Goal: Task Accomplishment & Management: Use online tool/utility

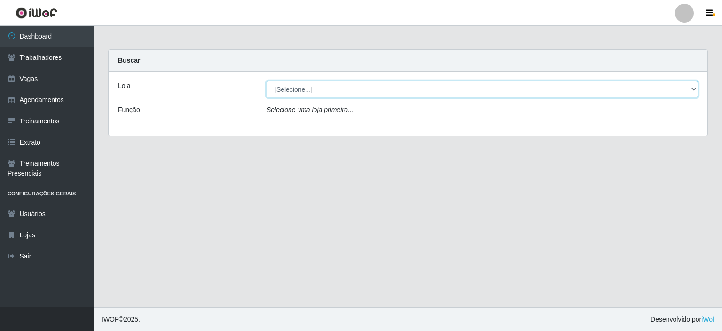
click at [358, 86] on select "[Selecione...] [PERSON_NAME]" at bounding box center [483, 89] width 432 height 16
select select "430"
click at [267, 81] on select "[Selecione...] [PERSON_NAME]" at bounding box center [483, 89] width 432 height 16
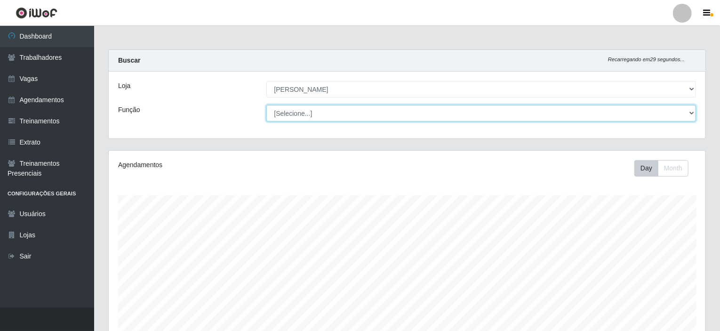
scroll to position [195, 596]
click at [329, 112] on select "[Selecione...] Auxiliar de Estacionamento Auxiliar de Estacionamento + Auxiliar…" at bounding box center [481, 113] width 430 height 16
select select "1"
click at [266, 105] on select "[Selecione...] Auxiliar de Estacionamento Auxiliar de Estacionamento + Auxiliar…" at bounding box center [481, 113] width 430 height 16
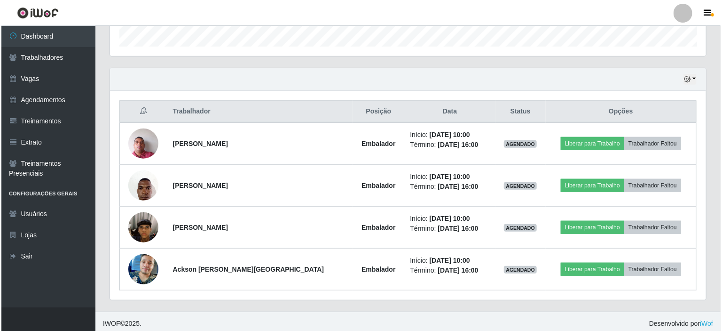
scroll to position [292, 0]
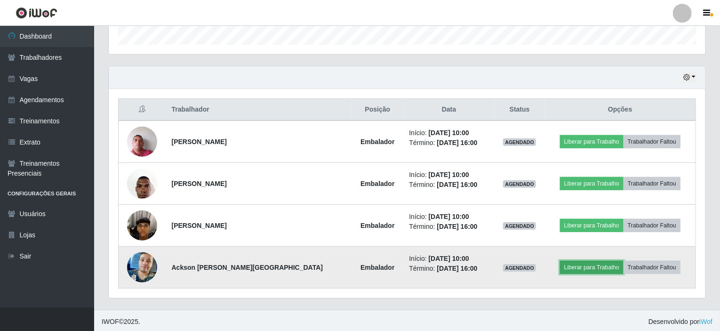
click at [570, 264] on button "Liberar para Trabalho" at bounding box center [591, 267] width 63 height 13
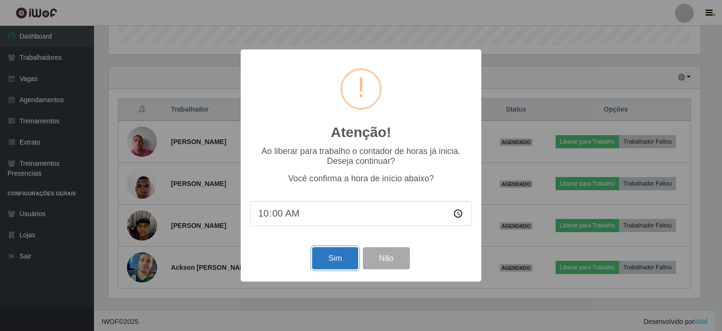
click at [337, 261] on button "Sim" at bounding box center [335, 258] width 46 height 22
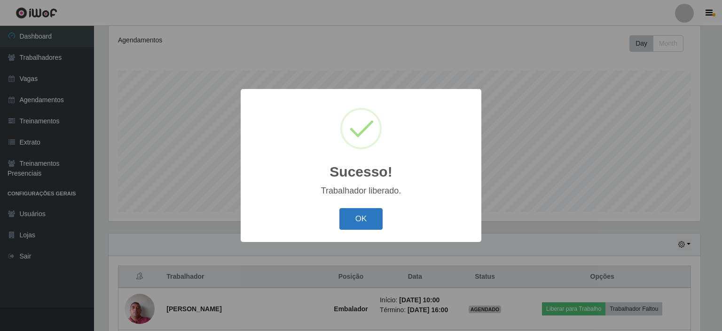
click at [357, 219] on button "OK" at bounding box center [362, 219] width 44 height 22
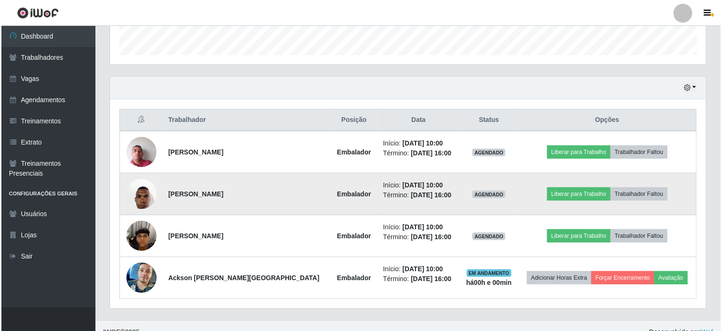
scroll to position [292, 0]
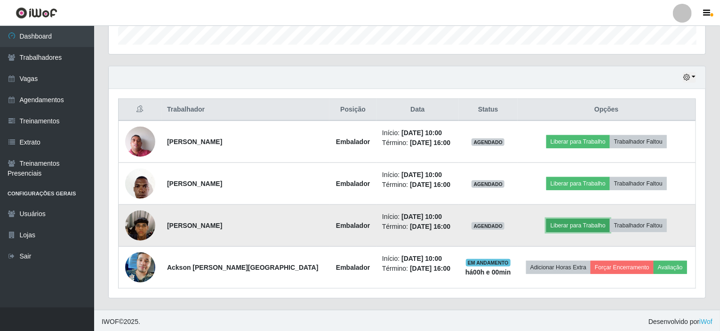
click at [570, 220] on button "Liberar para Trabalho" at bounding box center [577, 225] width 63 height 13
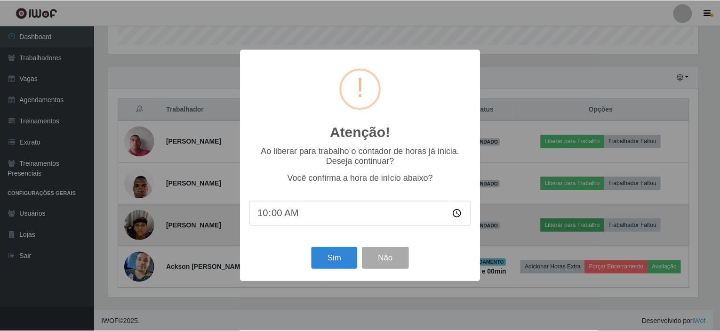
scroll to position [195, 593]
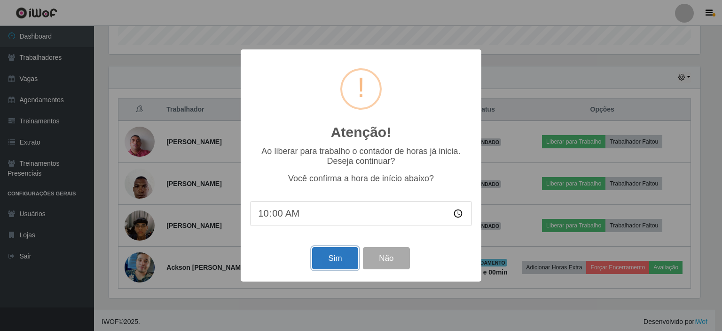
click at [339, 256] on button "Sim" at bounding box center [335, 258] width 46 height 22
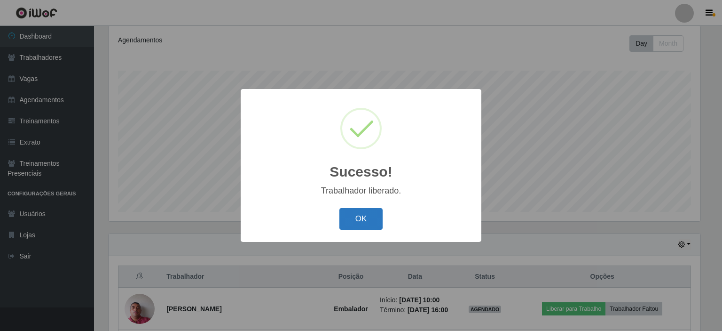
click at [362, 218] on button "OK" at bounding box center [362, 219] width 44 height 22
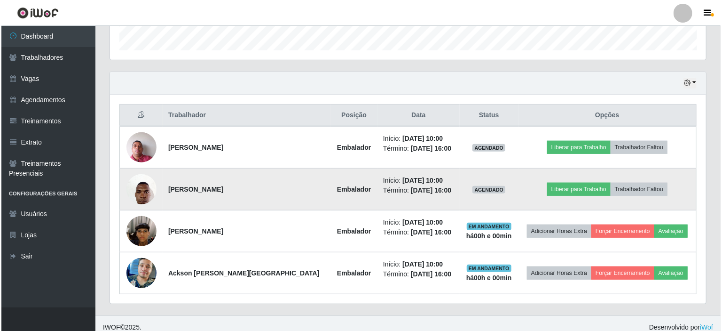
scroll to position [292, 0]
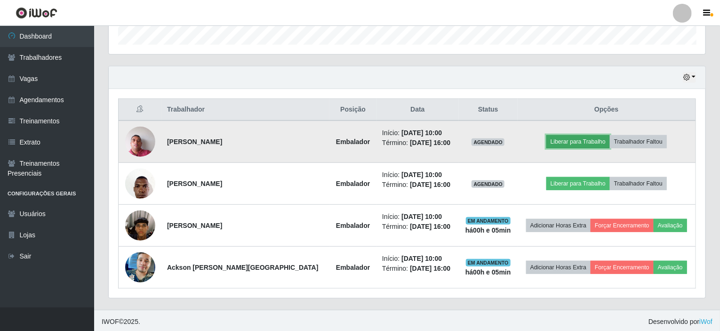
click at [573, 140] on button "Liberar para Trabalho" at bounding box center [577, 141] width 63 height 13
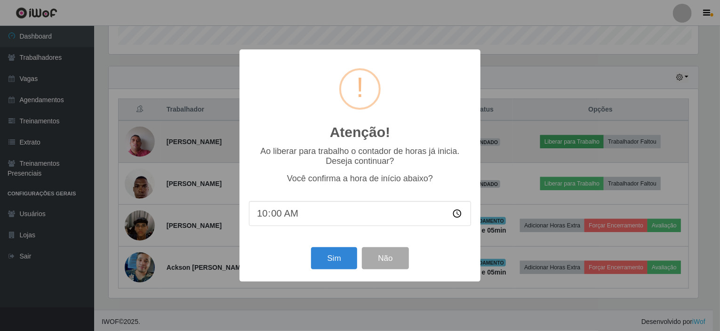
scroll to position [195, 593]
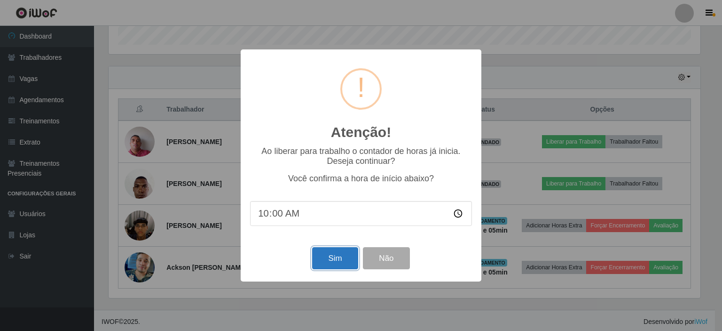
click at [331, 258] on button "Sim" at bounding box center [335, 258] width 46 height 22
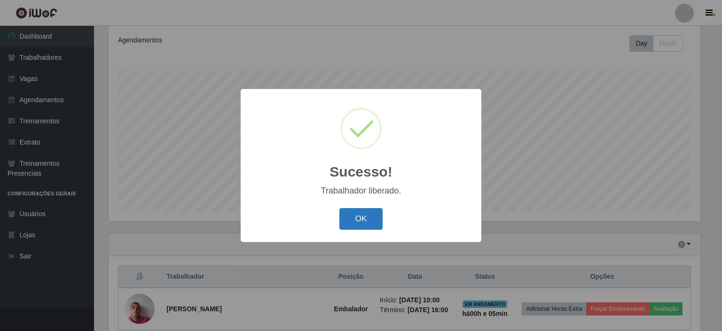
click at [373, 226] on button "OK" at bounding box center [362, 219] width 44 height 22
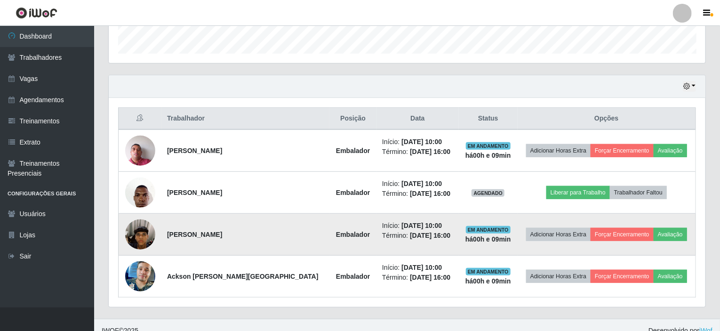
scroll to position [292, 0]
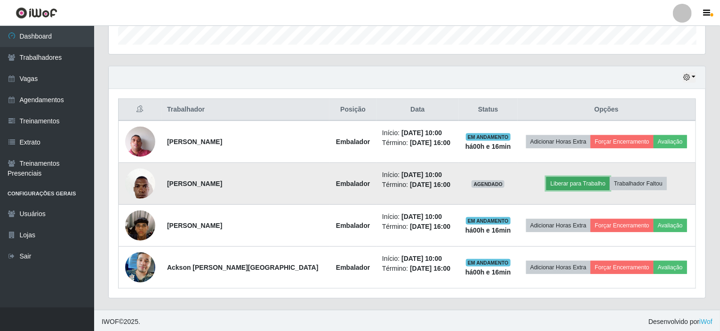
click at [577, 182] on button "Liberar para Trabalho" at bounding box center [577, 183] width 63 height 13
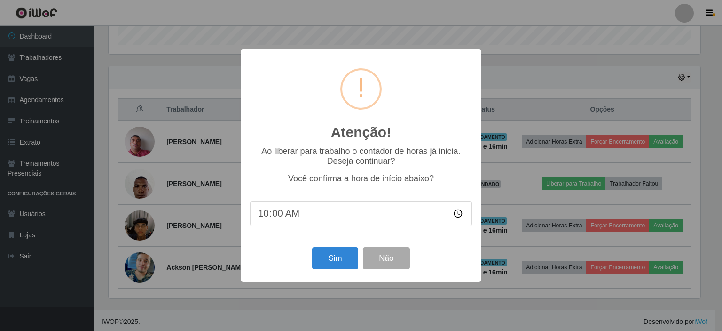
click at [297, 214] on input "10:00" at bounding box center [361, 213] width 222 height 25
click at [286, 214] on input "10:00" at bounding box center [361, 213] width 222 height 25
click at [282, 216] on input "10:00" at bounding box center [361, 213] width 222 height 25
type input "10:15"
click at [331, 261] on button "Sim" at bounding box center [335, 258] width 46 height 22
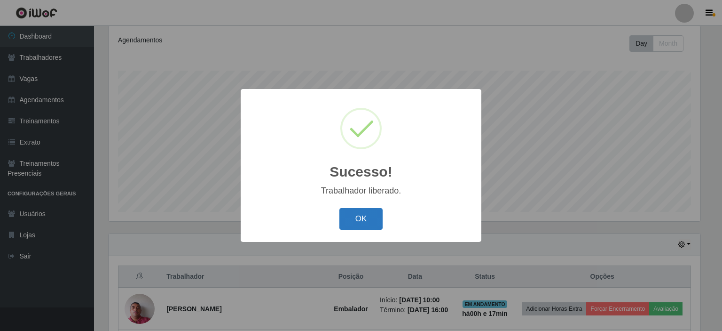
click at [354, 214] on button "OK" at bounding box center [362, 219] width 44 height 22
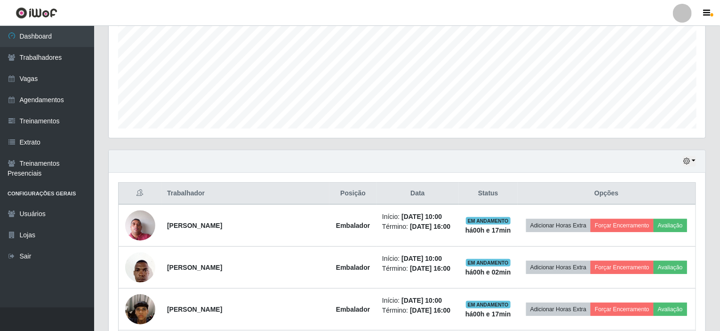
scroll to position [292, 0]
